Goal: Navigation & Orientation: Find specific page/section

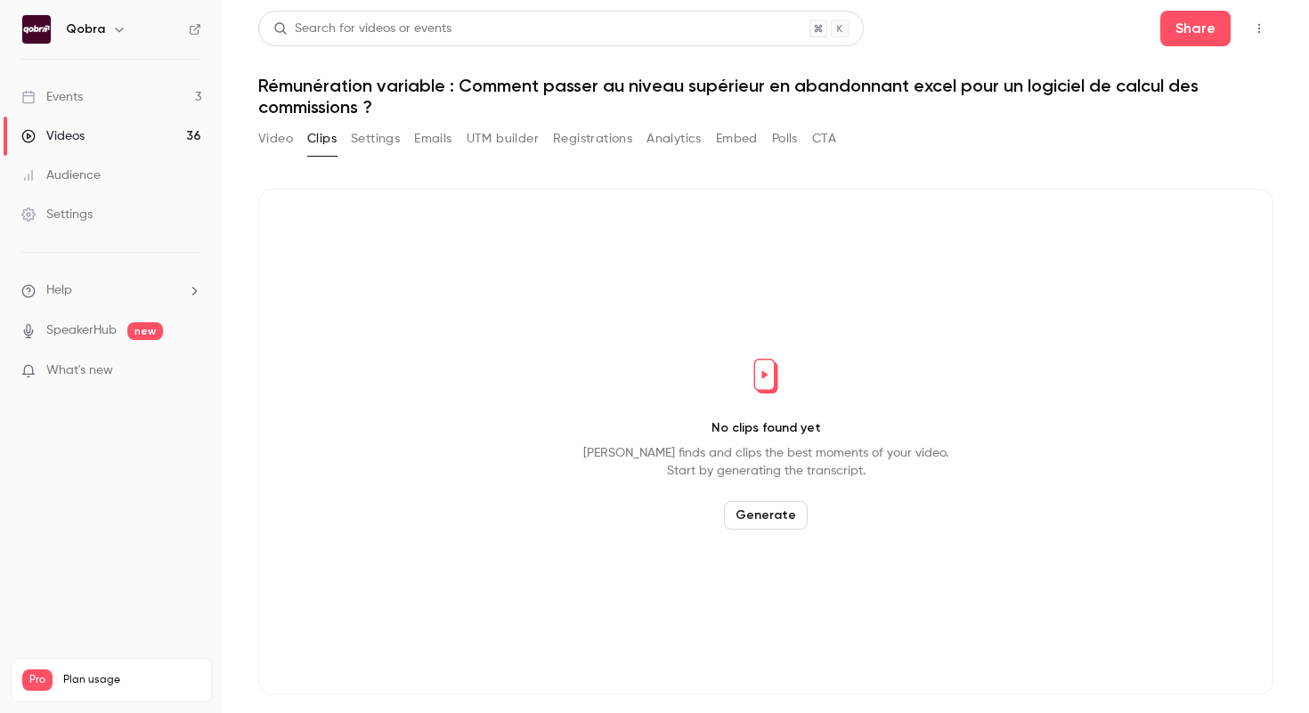
click at [139, 105] on link "Events 3" at bounding box center [111, 96] width 223 height 39
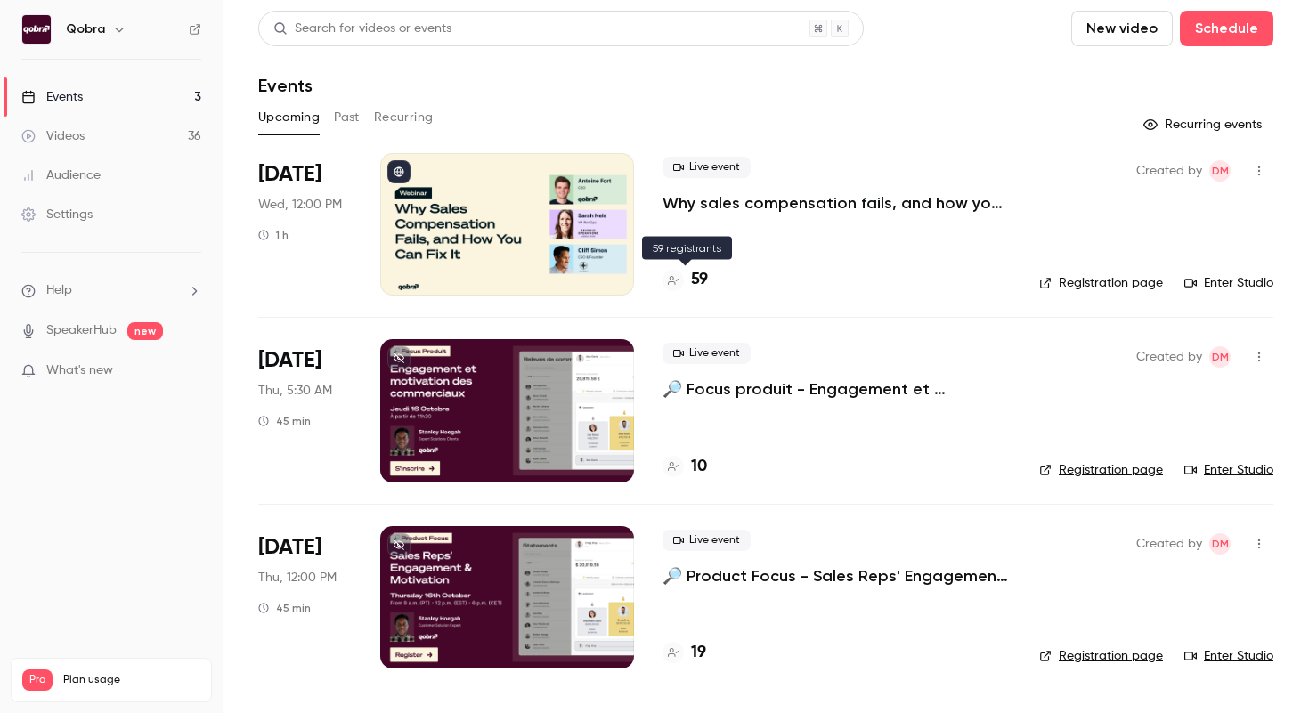
click at [705, 280] on h4 "59" at bounding box center [699, 280] width 17 height 24
